Goal: Information Seeking & Learning: Check status

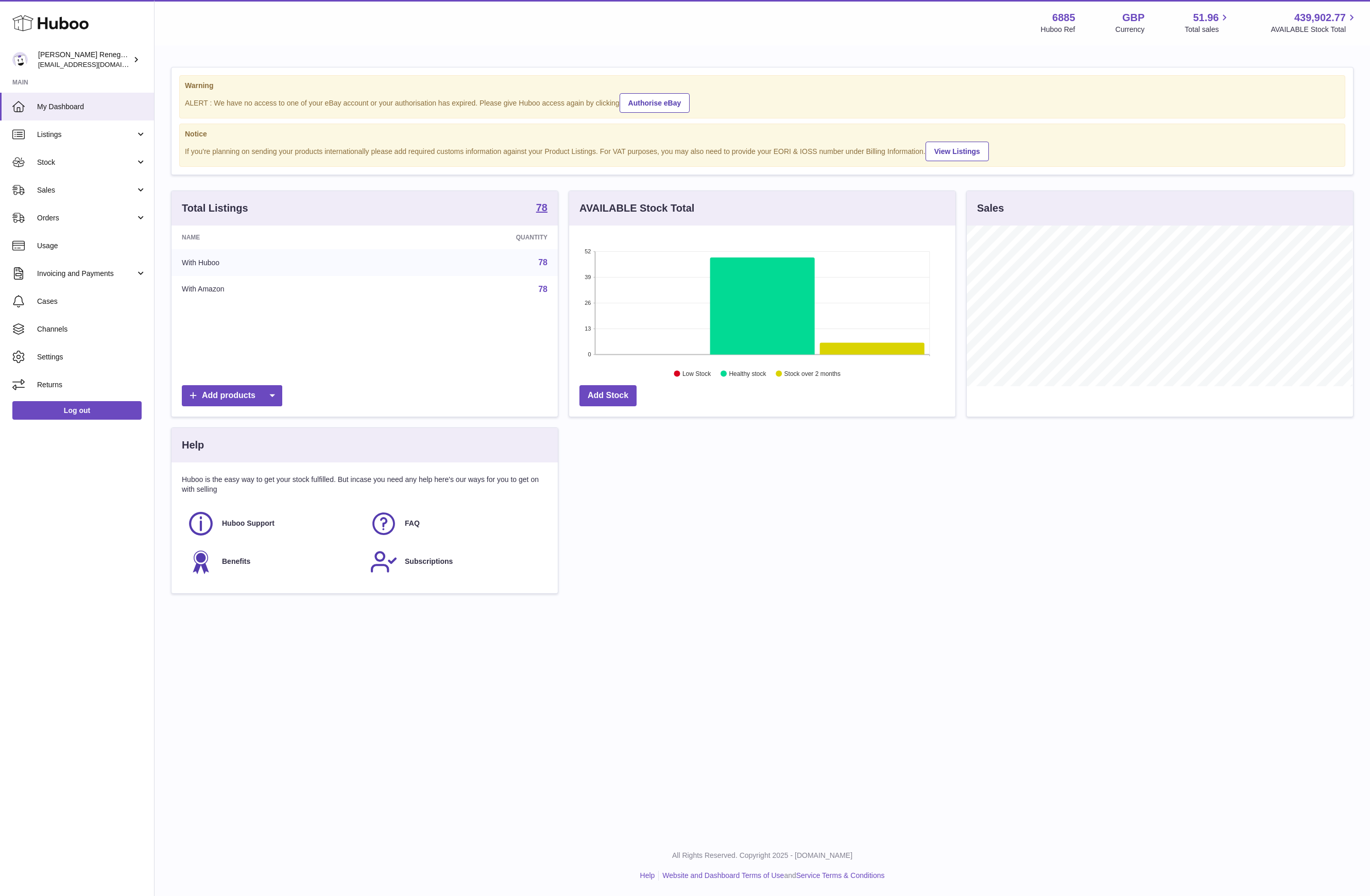
scroll to position [161, 386]
click at [83, 213] on span "Orders" at bounding box center [86, 218] width 99 height 10
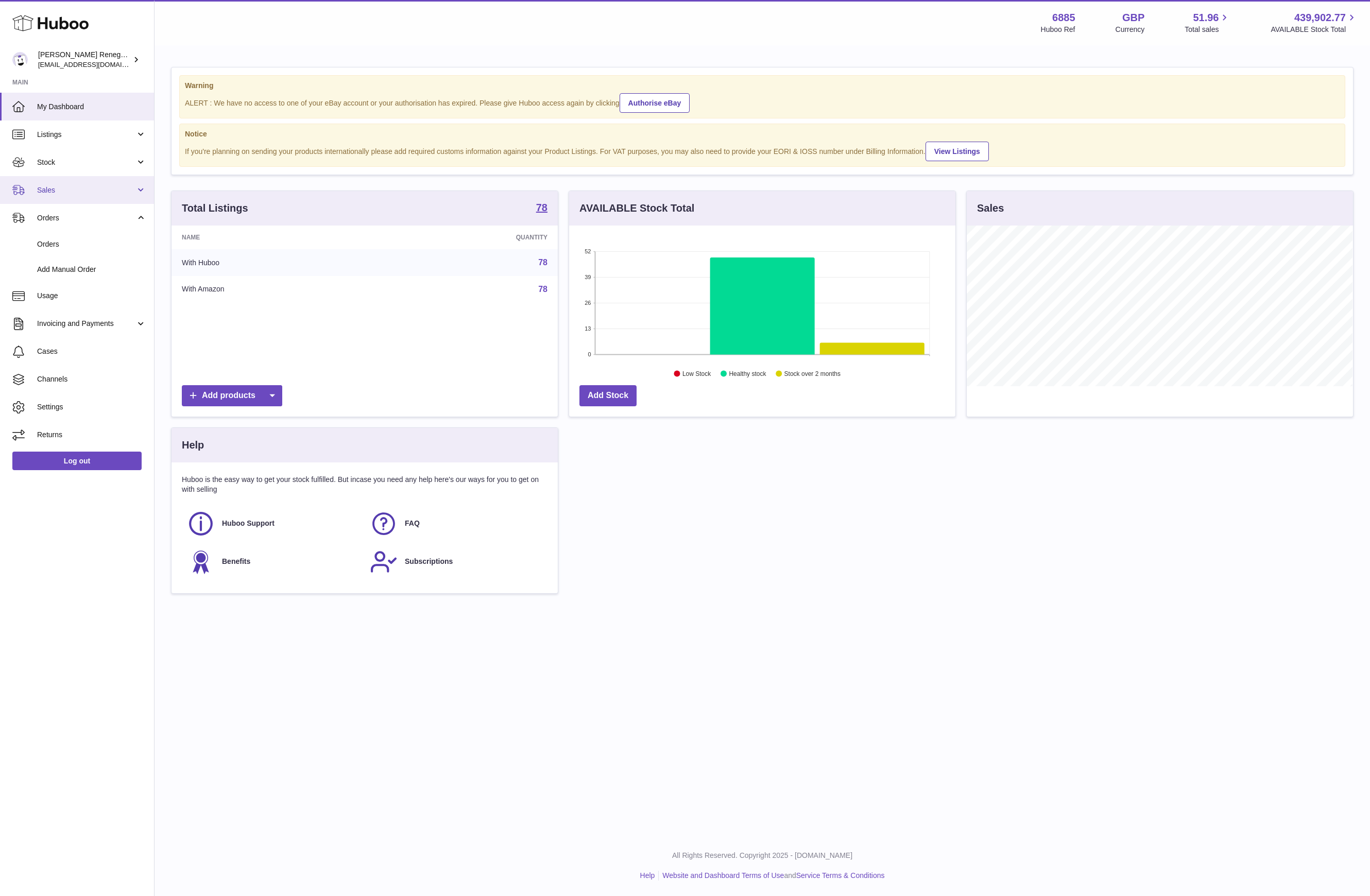
click at [76, 189] on span "Sales" at bounding box center [86, 190] width 99 height 10
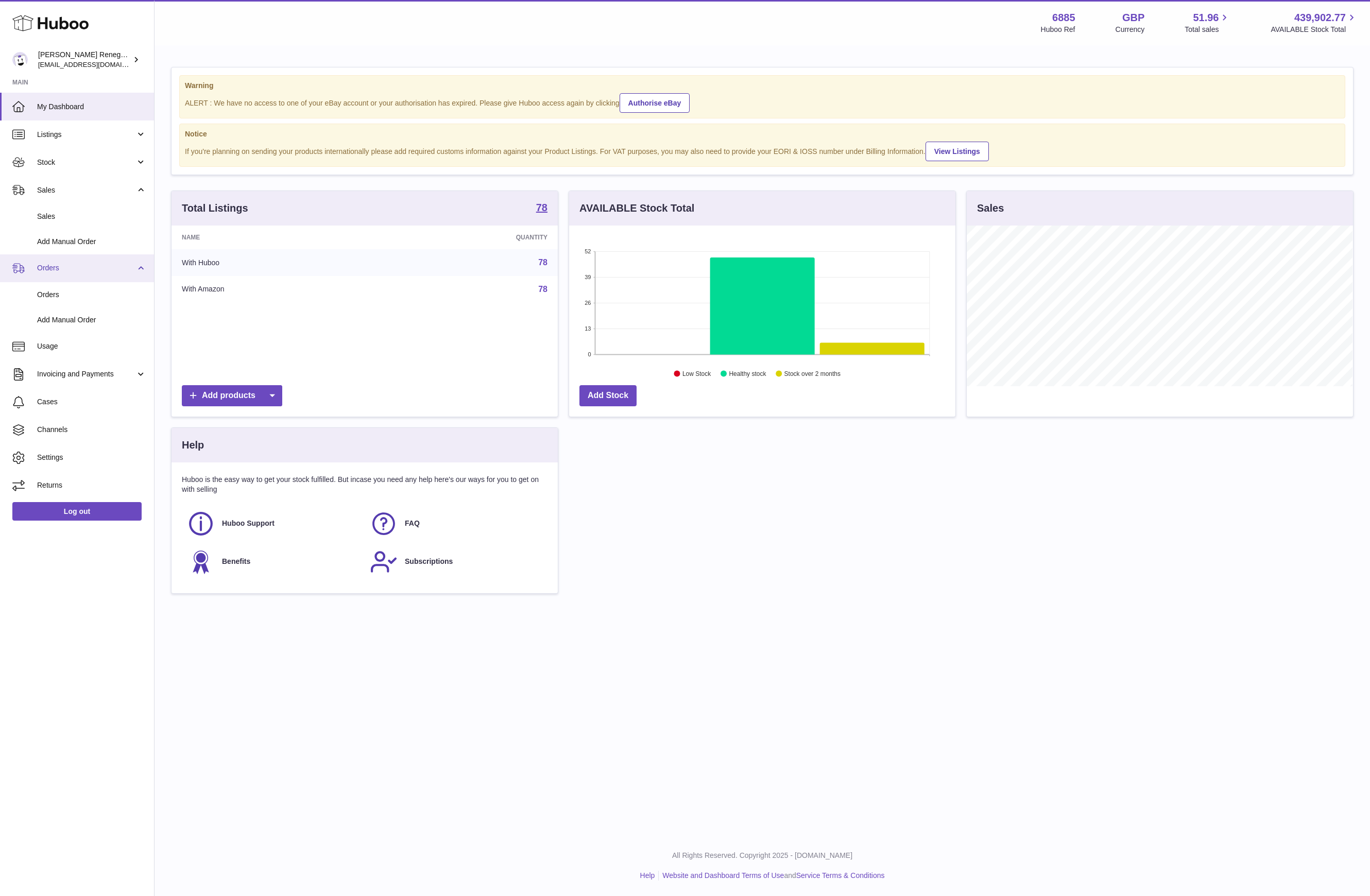
click at [72, 268] on span "Orders" at bounding box center [86, 268] width 99 height 10
click at [52, 268] on span "Orders" at bounding box center [86, 268] width 99 height 10
click at [40, 297] on span "Orders" at bounding box center [91, 294] width 109 height 10
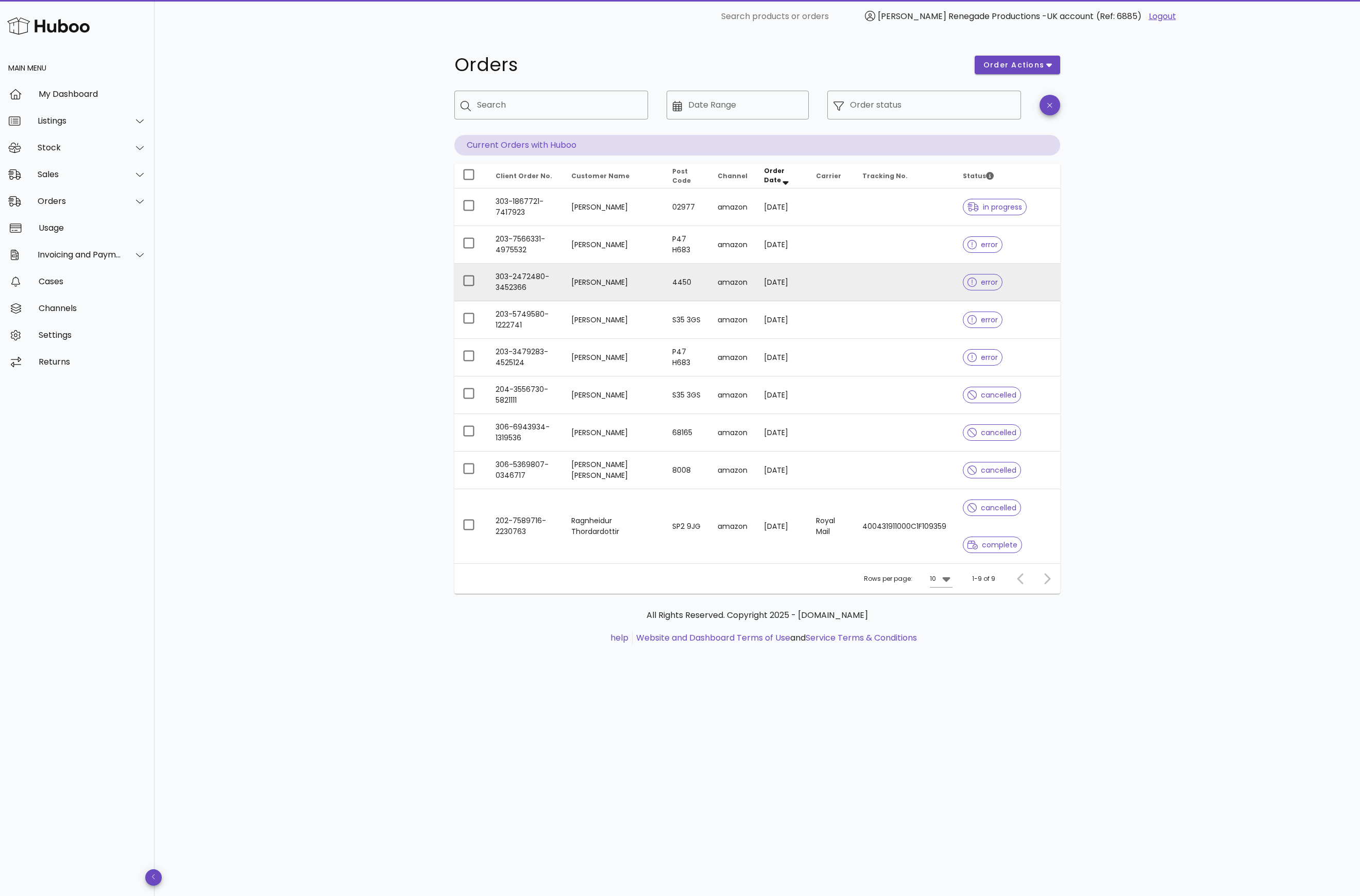
click at [975, 280] on span "error" at bounding box center [983, 282] width 31 height 7
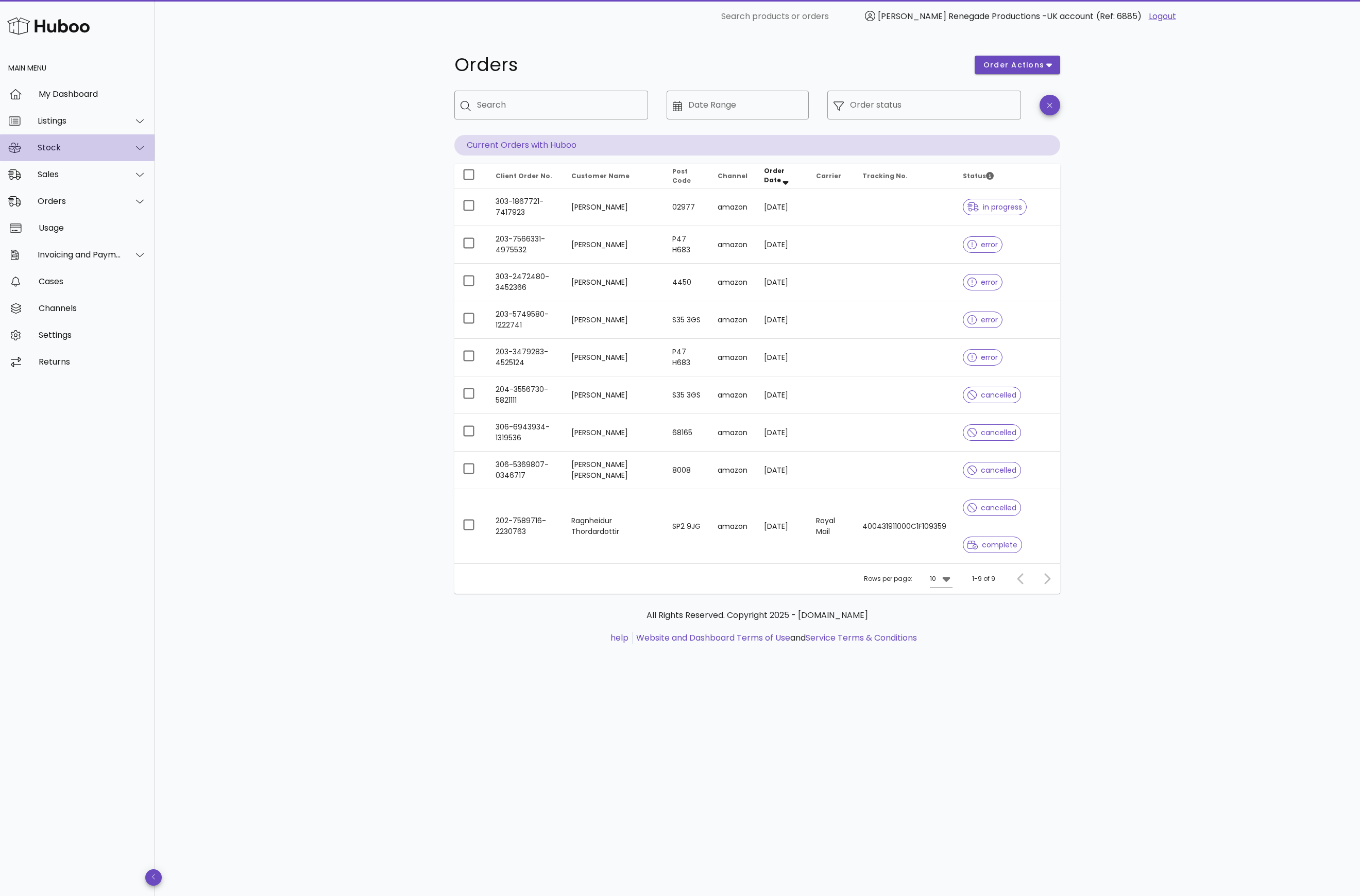
click at [119, 151] on div "Stock" at bounding box center [80, 148] width 84 height 10
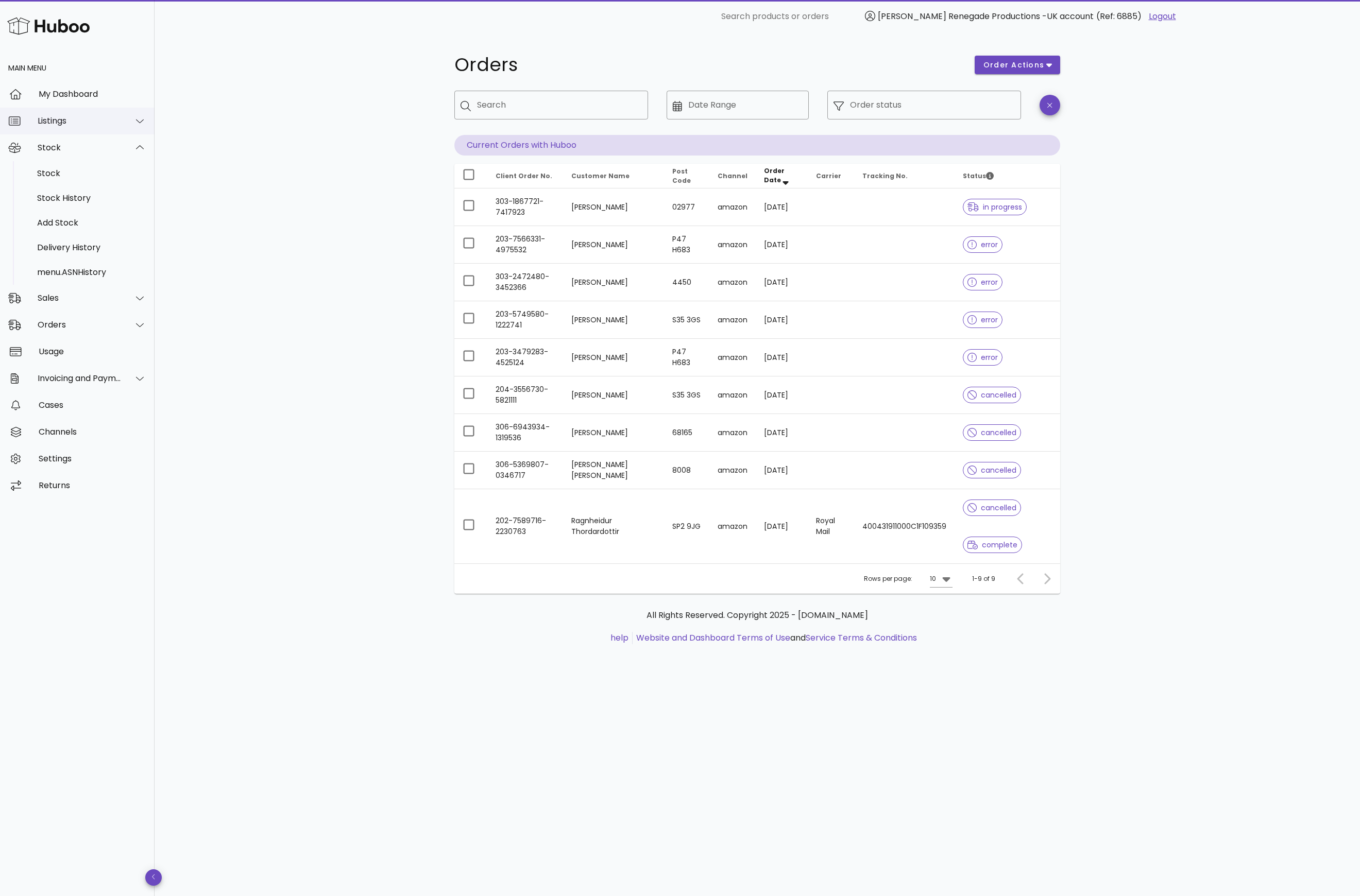
click at [89, 112] on div "Listings" at bounding box center [77, 121] width 155 height 27
click at [124, 236] on div at bounding box center [133, 248] width 25 height 26
click at [118, 198] on div "Sales" at bounding box center [92, 200] width 109 height 10
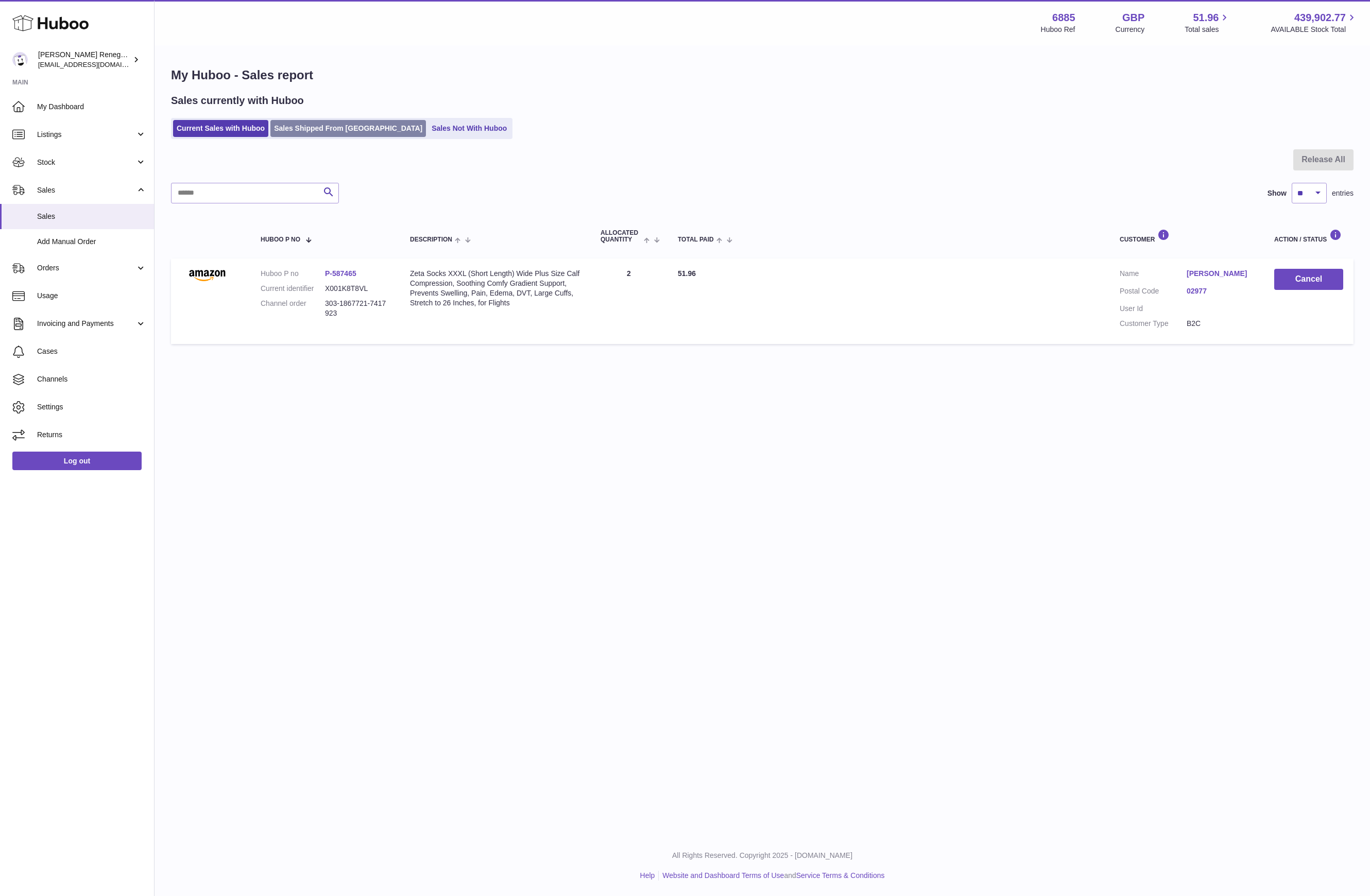
click at [349, 135] on link "Sales Shipped From [GEOGRAPHIC_DATA]" at bounding box center [348, 128] width 156 height 17
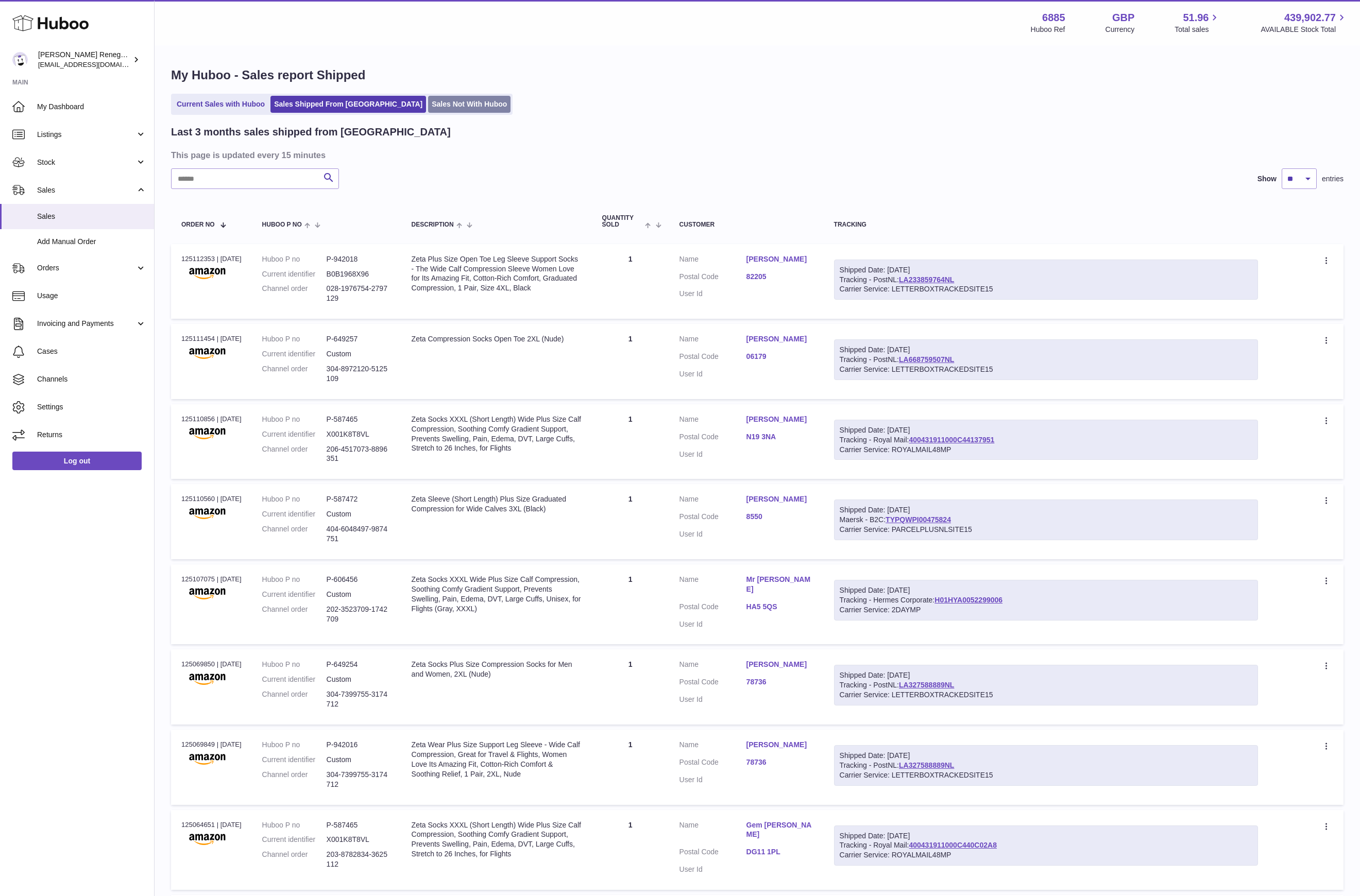
click at [428, 111] on link "Sales Not With Huboo" at bounding box center [469, 104] width 82 height 17
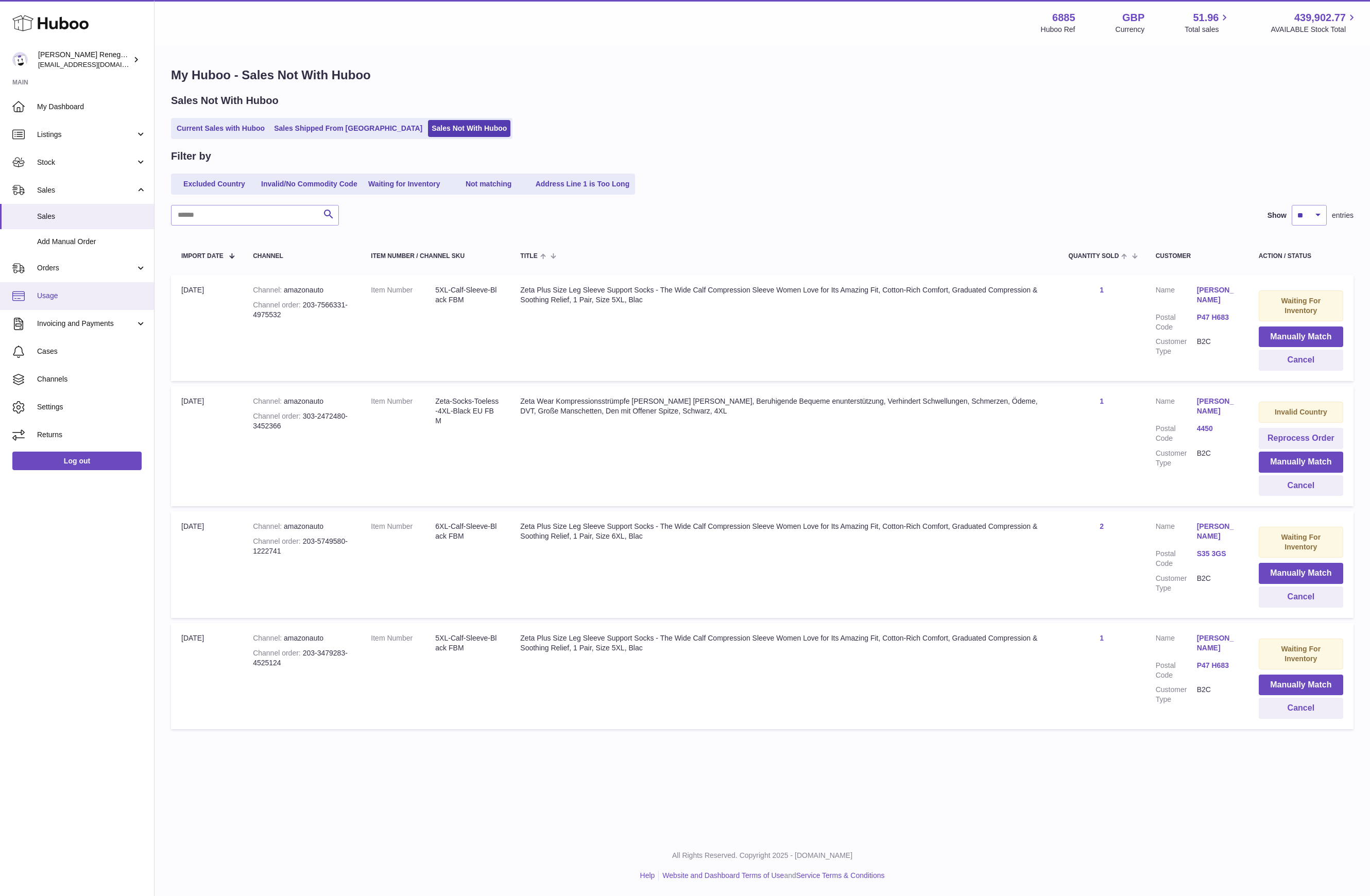
click at [75, 299] on span "Usage" at bounding box center [91, 296] width 109 height 10
